Goal: Information Seeking & Learning: Learn about a topic

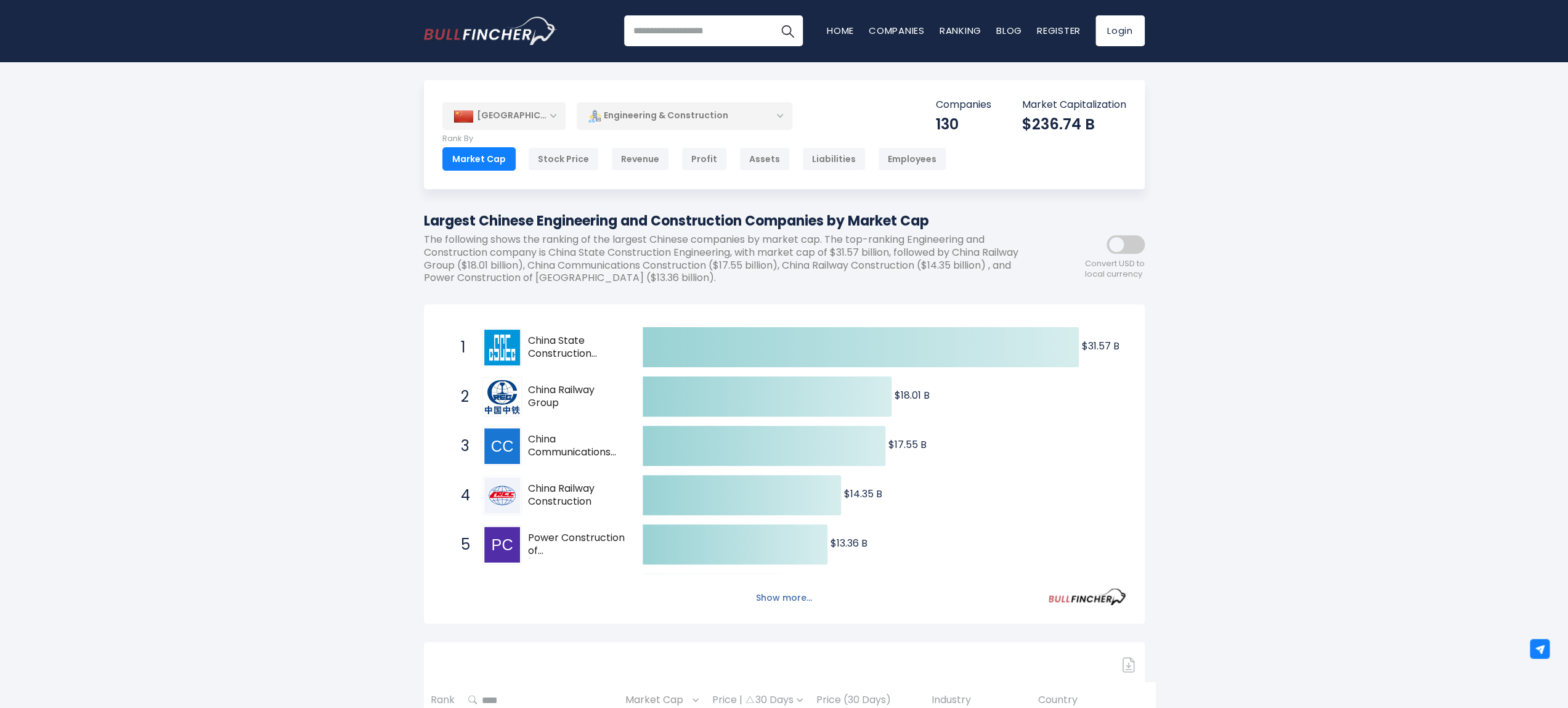
click at [798, 599] on button "Show more..." at bounding box center [784, 597] width 71 height 21
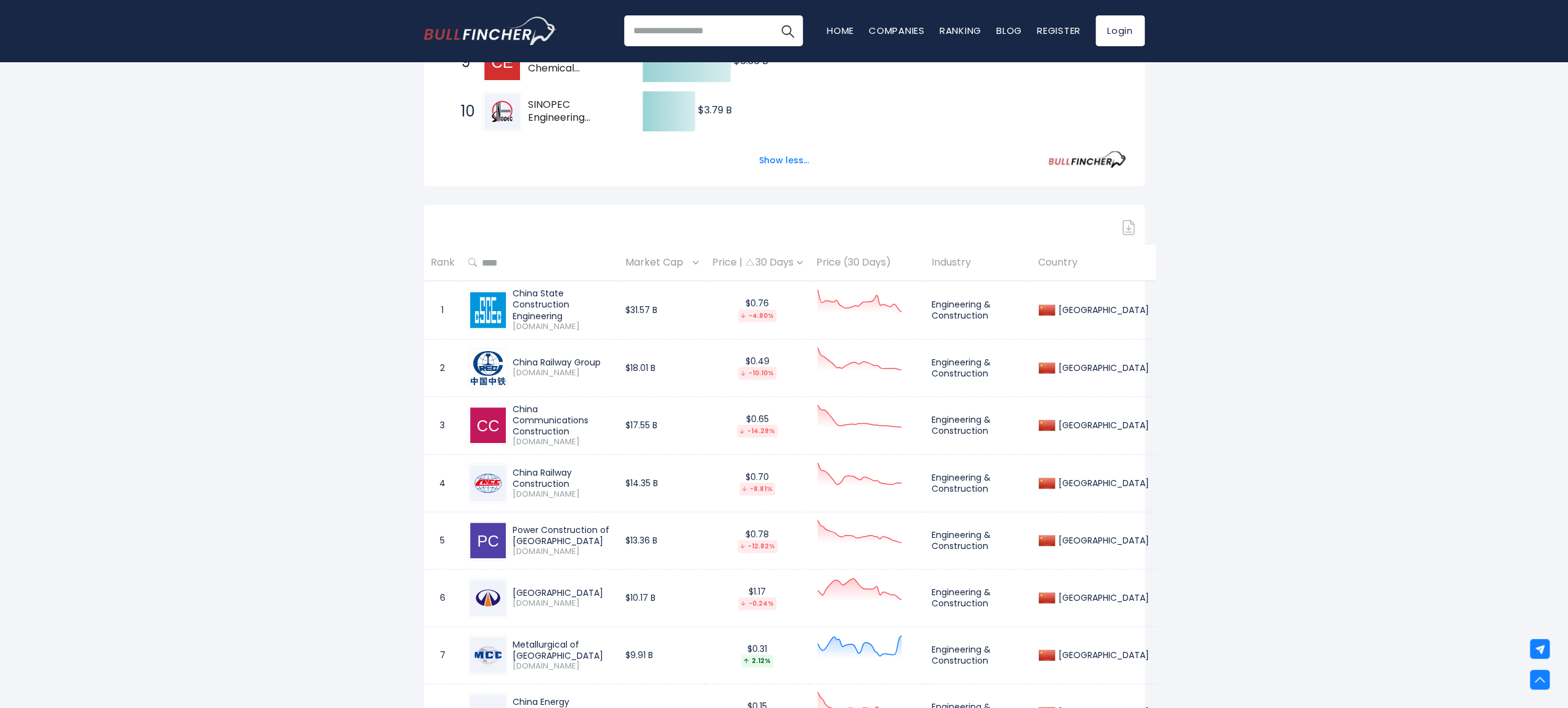
scroll to position [682, 0]
click at [699, 261] on img at bounding box center [695, 260] width 6 height 4
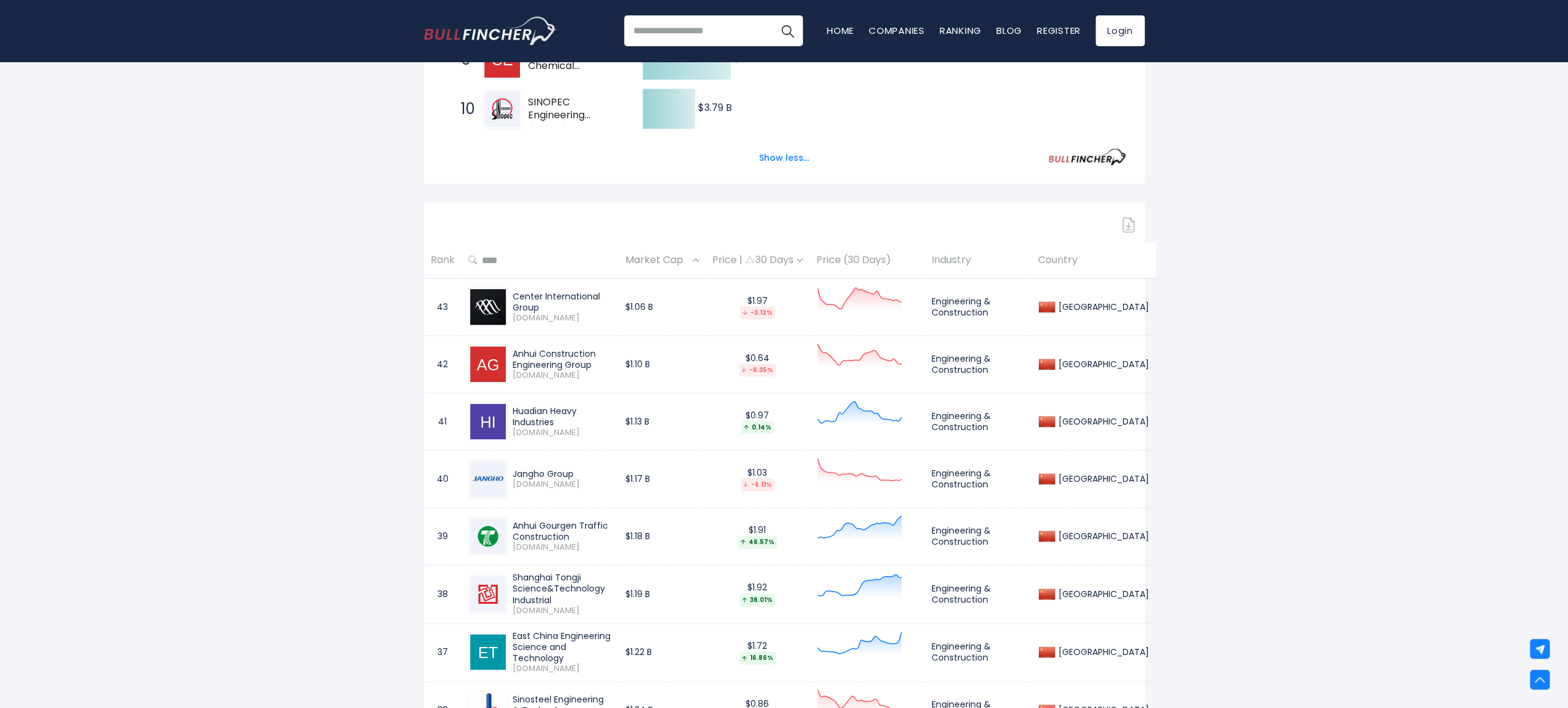
click at [699, 261] on img at bounding box center [695, 260] width 6 height 4
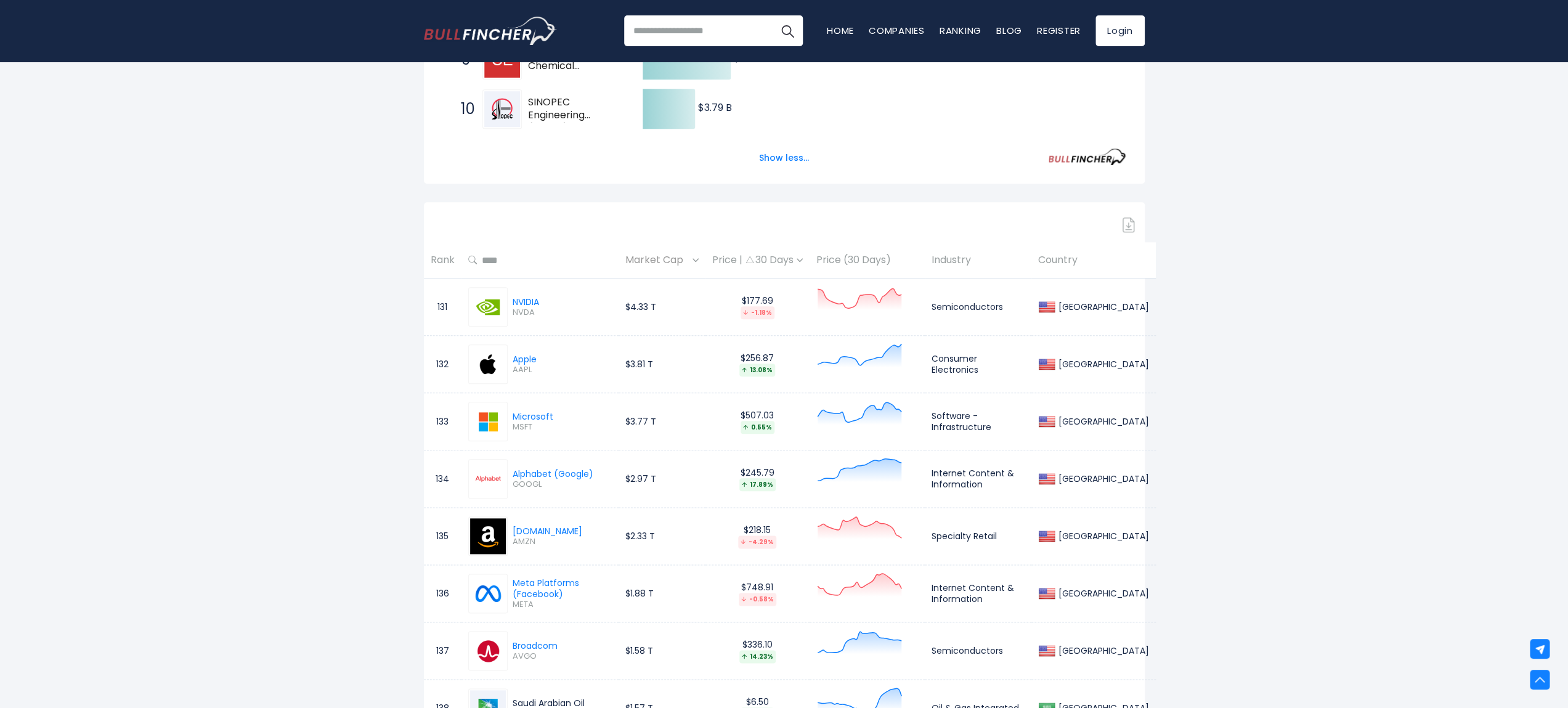
click at [699, 260] on img at bounding box center [695, 260] width 6 height 4
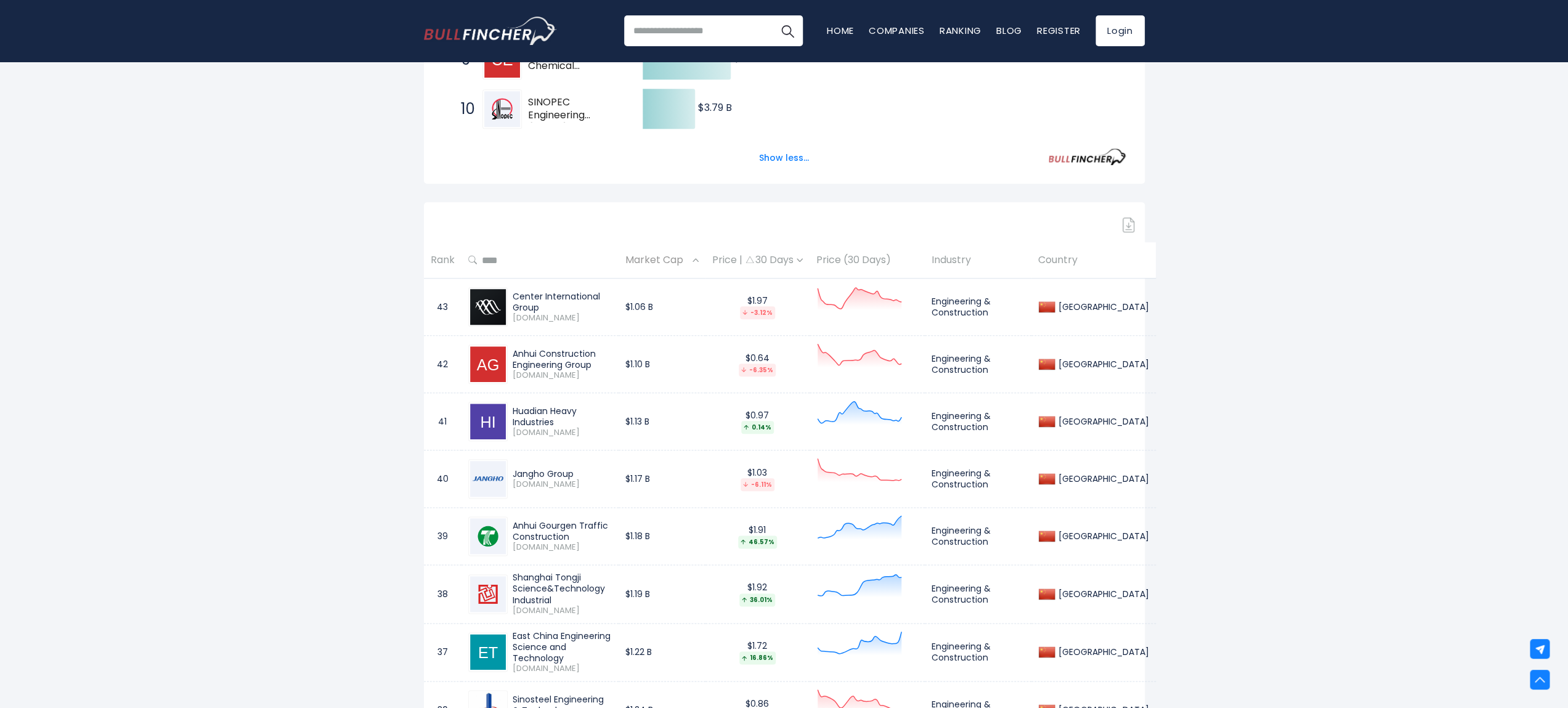
click at [699, 260] on img at bounding box center [695, 260] width 6 height 4
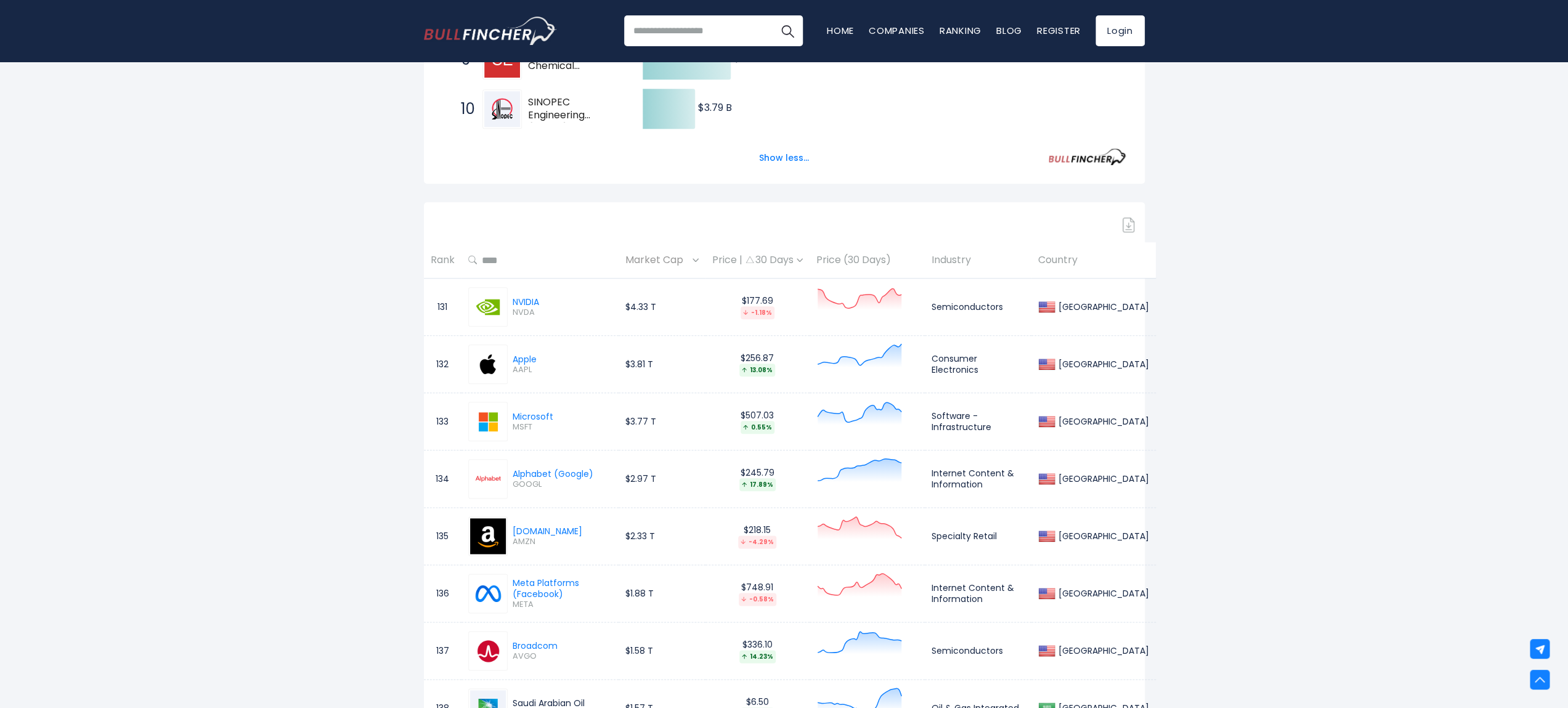
click at [699, 260] on img at bounding box center [695, 260] width 6 height 4
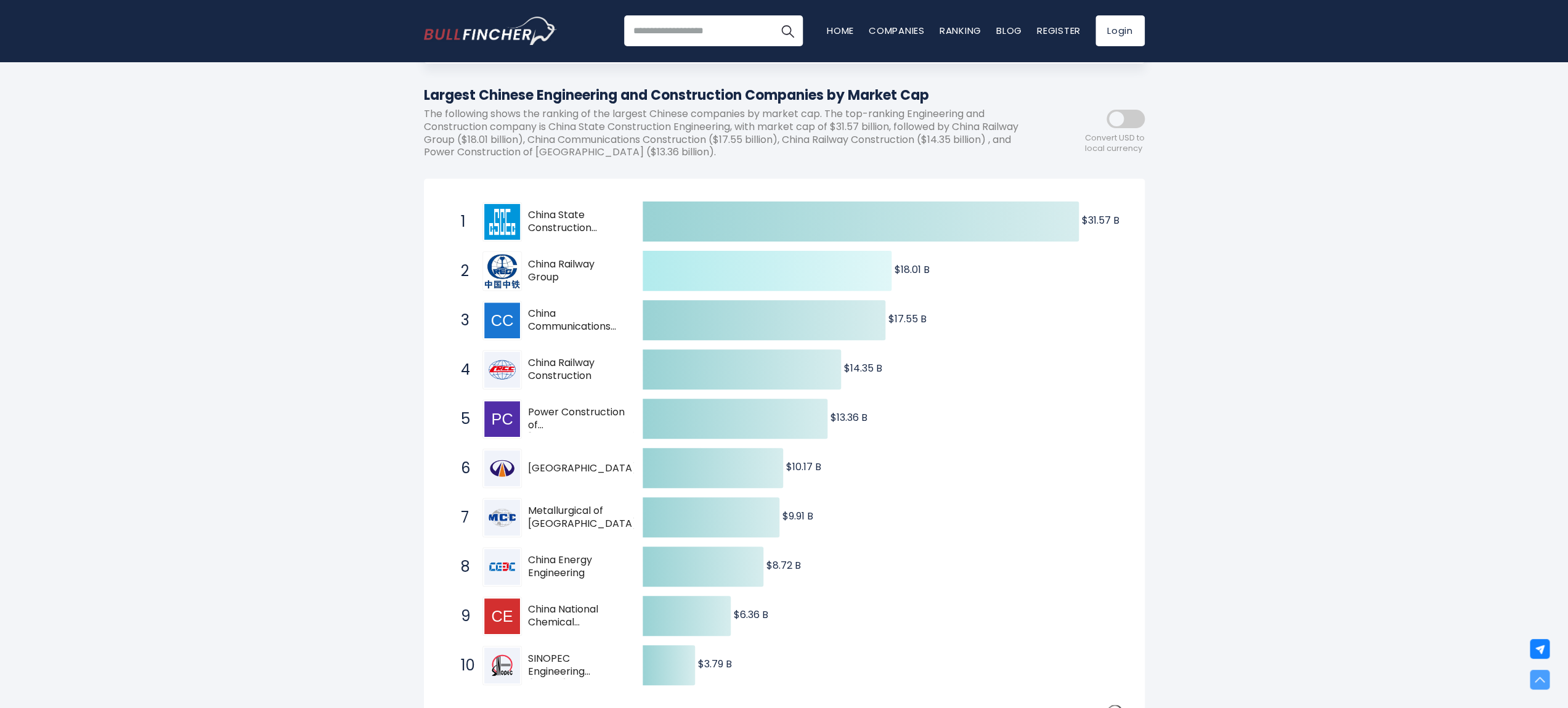
scroll to position [0, 0]
